Goal: Check status

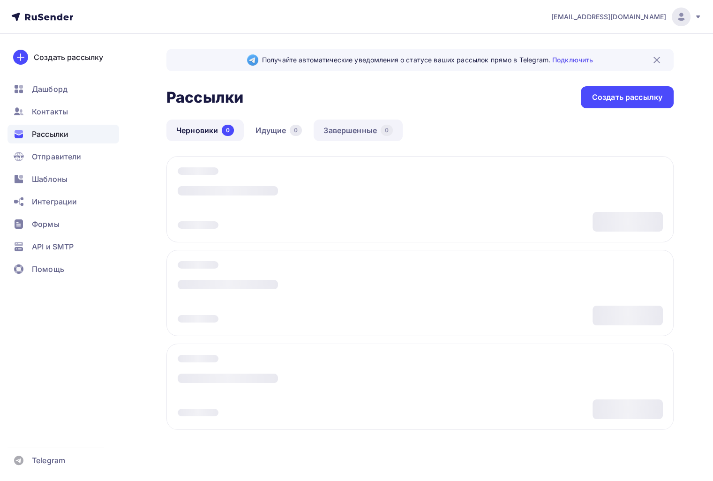
click at [386, 134] on div "0" at bounding box center [386, 130] width 12 height 11
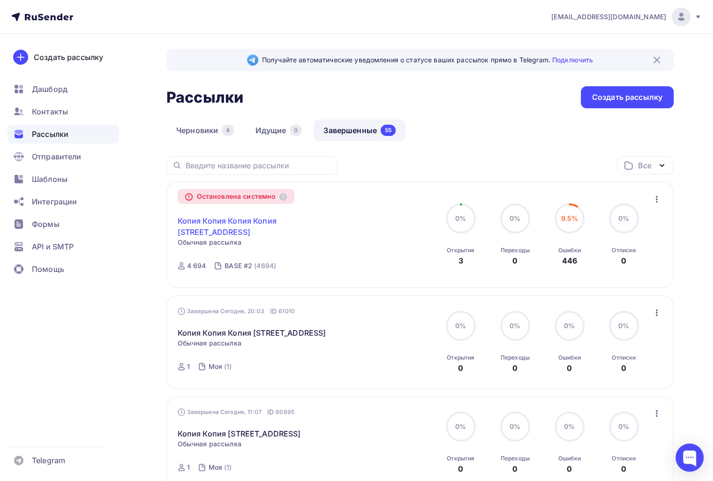
click at [246, 223] on link "Копия Копия Копия Копия [STREET_ADDRESS]" at bounding box center [258, 226] width 161 height 22
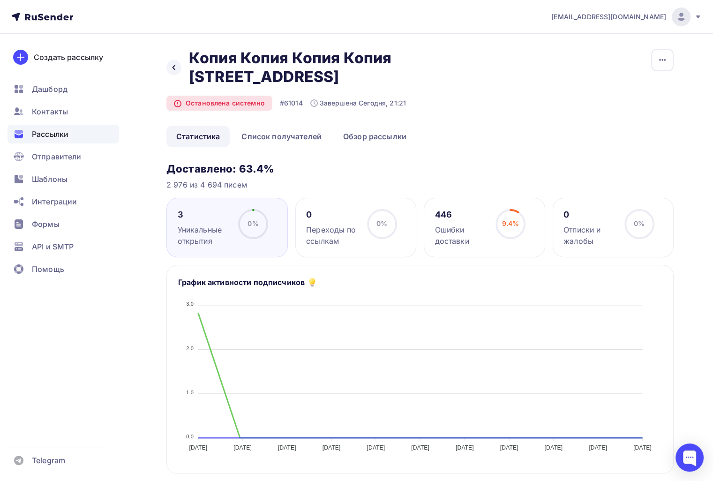
click at [466, 222] on div "446 Ошибки доставки" at bounding box center [461, 227] width 52 height 37
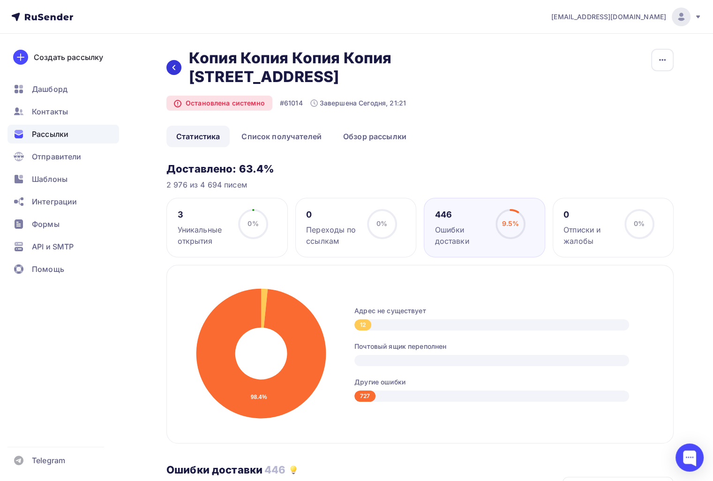
click at [173, 62] on div at bounding box center [173, 67] width 15 height 15
